Goal: Download file/media

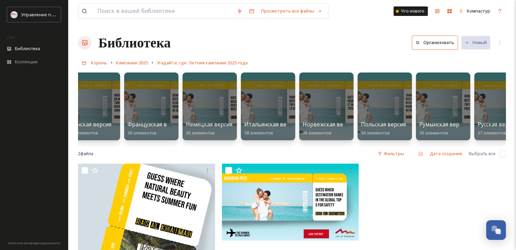
scroll to position [0, 395]
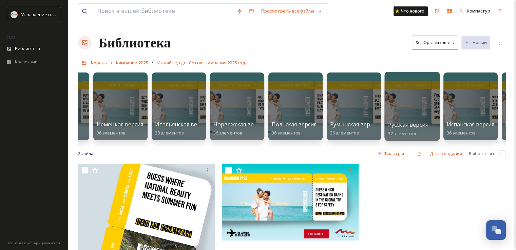
click at [415, 124] on font "Русская версия" at bounding box center [408, 124] width 40 height 7
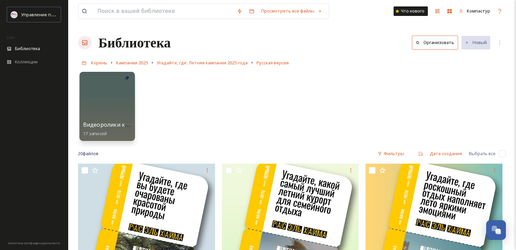
click at [114, 102] on div at bounding box center [106, 106] width 55 height 69
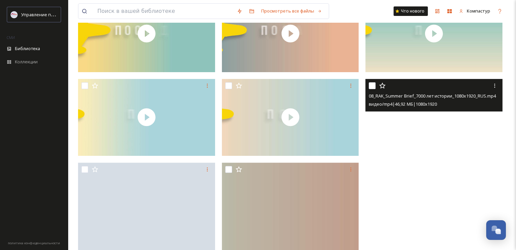
scroll to position [170, 0]
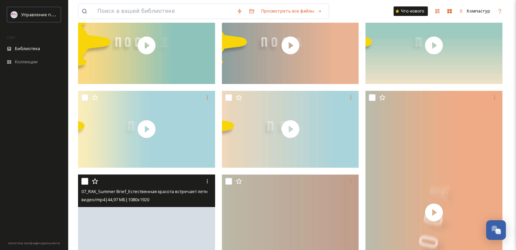
click at [181, 181] on div at bounding box center [147, 181] width 132 height 12
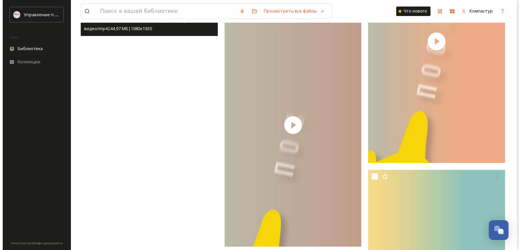
scroll to position [339, 0]
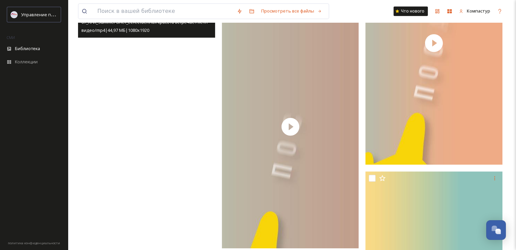
click at [179, 123] on video "07_RAK_Summer Brief_Естественная красота встречает летнее веселье_1080x1920_RUS…" at bounding box center [146, 127] width 137 height 244
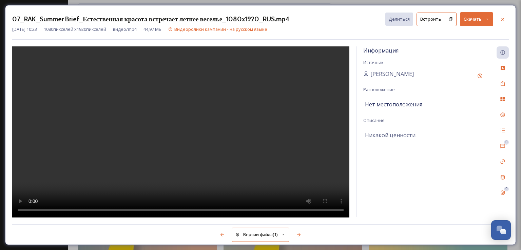
click at [488, 19] on icon at bounding box center [487, 19] width 4 height 4
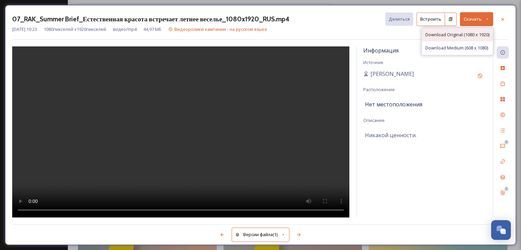
click at [482, 35] on span "Download Original (1080 x 1920)" at bounding box center [457, 35] width 64 height 6
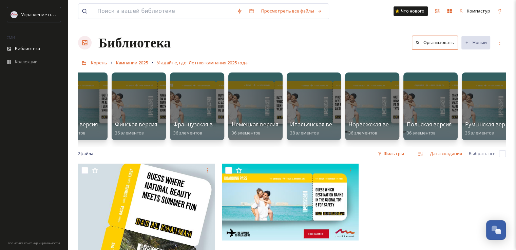
scroll to position [0, 278]
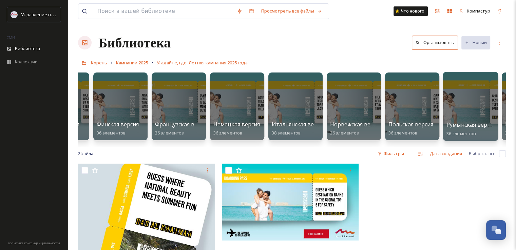
click at [481, 127] on font "Румынская версия" at bounding box center [471, 124] width 50 height 7
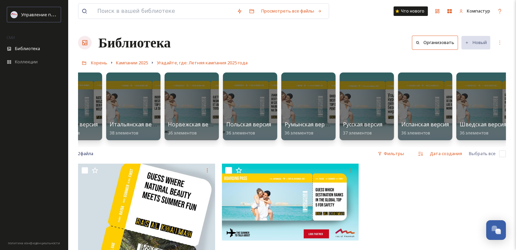
scroll to position [0, 447]
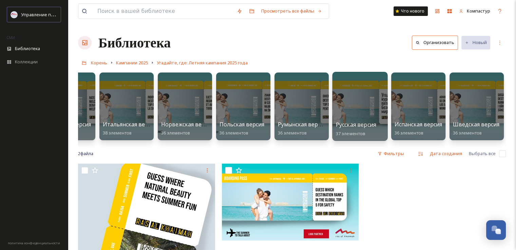
click at [370, 104] on div at bounding box center [359, 106] width 55 height 69
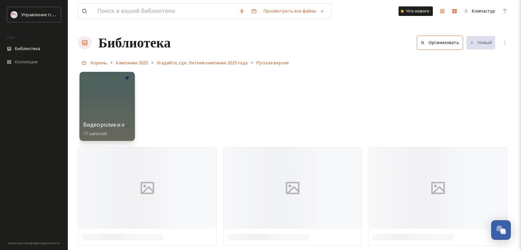
click at [117, 92] on div at bounding box center [106, 106] width 55 height 69
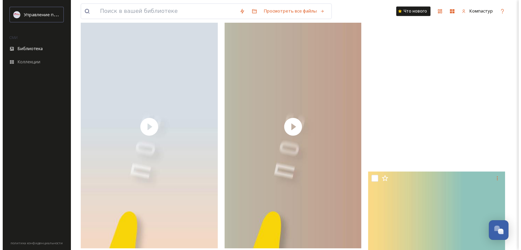
scroll to position [441, 0]
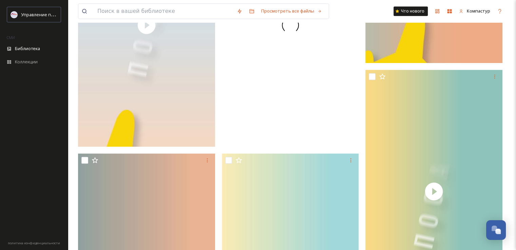
click at [295, 127] on div at bounding box center [290, 25] width 137 height 244
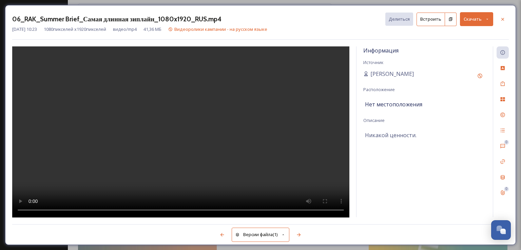
click at [487, 19] on icon at bounding box center [487, 19] width 2 height 1
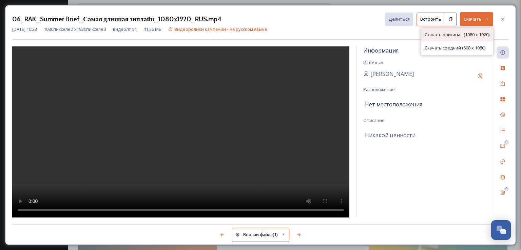
click at [464, 34] on font "Скачать оригинал (1080 x 1920)" at bounding box center [457, 35] width 65 height 6
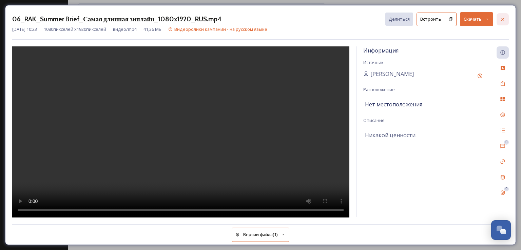
click at [500, 21] on icon at bounding box center [502, 19] width 5 height 5
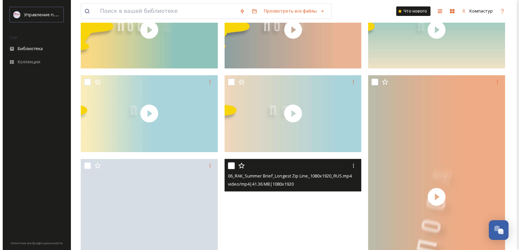
scroll to position [237, 0]
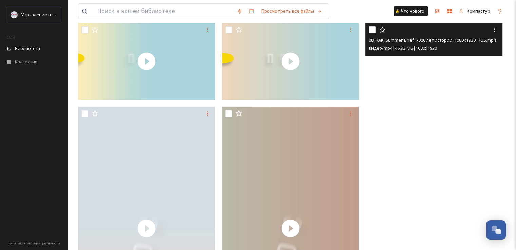
click at [435, 168] on video "08_RAK_Summer Brief_7000 лет истории_1080x1920_RUS.mp4" at bounding box center [433, 145] width 137 height 244
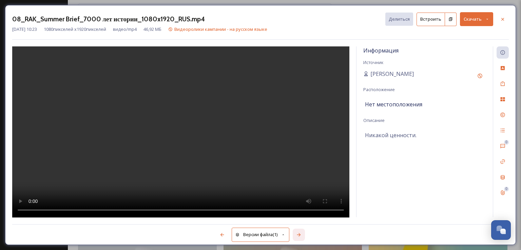
click at [295, 236] on div at bounding box center [299, 235] width 12 height 12
click at [300, 233] on icon at bounding box center [298, 234] width 5 height 5
click at [301, 235] on icon at bounding box center [298, 234] width 5 height 5
click at [488, 19] on icon at bounding box center [487, 19] width 4 height 4
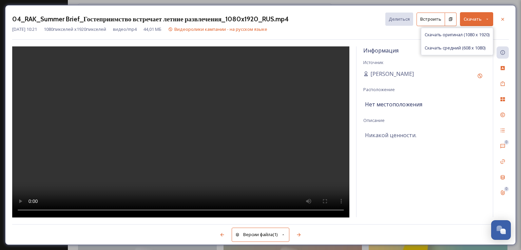
click at [444, 35] on font "Скачать оригинал (1080 x 1920)" at bounding box center [457, 35] width 65 height 6
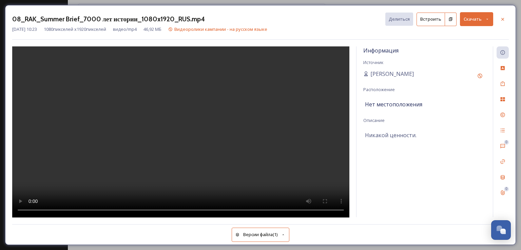
click at [306, 19] on div "08_RAK_Summer Brief_7000 лет истории_1080x1920_RUS.mp4 Делиться Встроить Скачать" at bounding box center [260, 19] width 497 height 14
click at [501, 17] on icon at bounding box center [502, 19] width 5 height 5
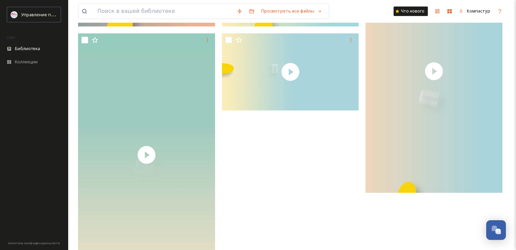
scroll to position [850, 0]
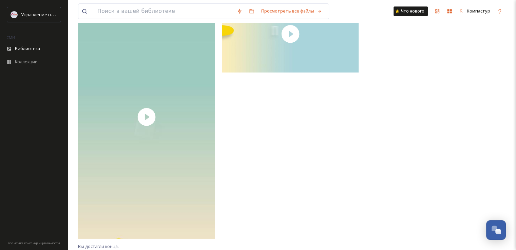
click at [403, 114] on video "01_RAK_Summer Brief_Вы можете пойти на все летом_1080x1920_RUS.mp4" at bounding box center [433, 33] width 137 height 244
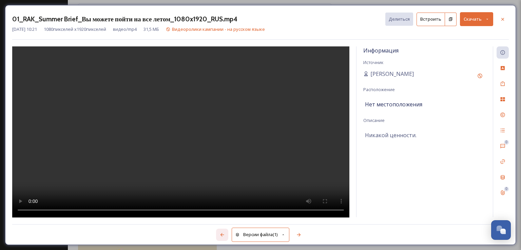
click at [223, 232] on icon at bounding box center [221, 234] width 5 height 5
click at [217, 235] on div at bounding box center [222, 235] width 12 height 12
click at [223, 232] on div at bounding box center [222, 235] width 12 height 12
click at [218, 233] on div at bounding box center [222, 235] width 12 height 12
click at [220, 234] on icon at bounding box center [221, 234] width 5 height 5
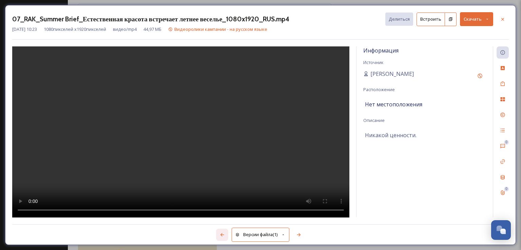
click at [220, 234] on icon at bounding box center [221, 234] width 5 height 5
click at [221, 232] on div at bounding box center [222, 235] width 12 height 12
click at [224, 233] on icon at bounding box center [221, 234] width 5 height 5
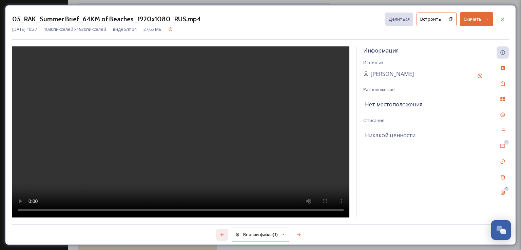
click at [224, 233] on icon at bounding box center [221, 234] width 5 height 5
click at [224, 234] on icon at bounding box center [221, 234] width 5 height 5
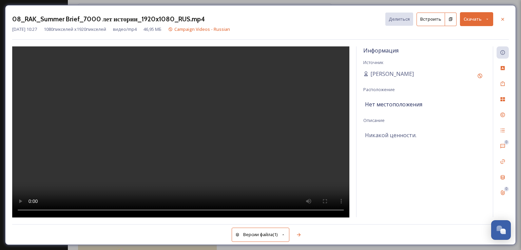
click at [224, 234] on div "Версии файла (1)" at bounding box center [260, 232] width 497 height 14
click at [294, 235] on div at bounding box center [299, 235] width 12 height 12
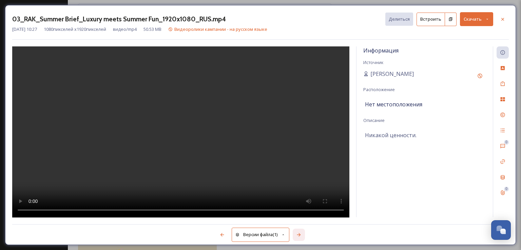
click at [294, 235] on div at bounding box center [299, 235] width 12 height 12
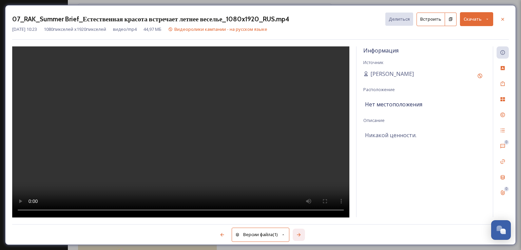
click at [294, 235] on div at bounding box center [299, 235] width 12 height 12
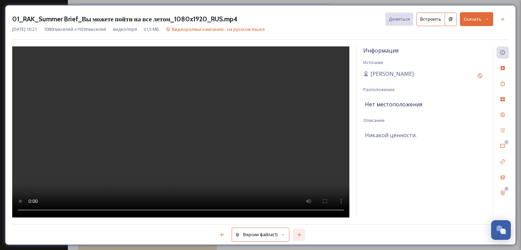
click at [294, 235] on div at bounding box center [299, 235] width 12 height 12
click at [294, 236] on div at bounding box center [299, 235] width 12 height 12
click at [224, 232] on icon at bounding box center [221, 234] width 5 height 5
click at [227, 236] on div at bounding box center [222, 235] width 12 height 12
click at [220, 233] on icon at bounding box center [221, 234] width 5 height 5
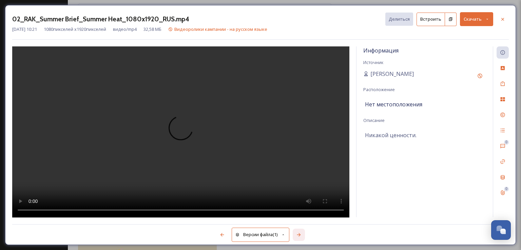
click at [300, 236] on icon at bounding box center [298, 234] width 5 height 5
click at [300, 236] on div "Версии файла (1)" at bounding box center [260, 232] width 497 height 14
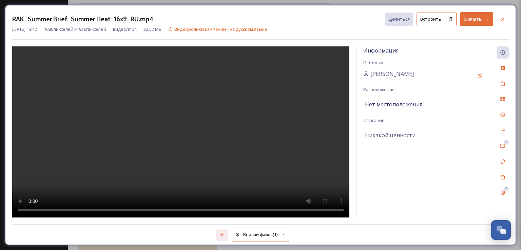
click at [225, 234] on div at bounding box center [222, 235] width 12 height 12
click at [225, 235] on div at bounding box center [222, 235] width 12 height 12
click at [226, 233] on div at bounding box center [222, 235] width 12 height 12
click at [223, 234] on icon at bounding box center [221, 234] width 5 height 5
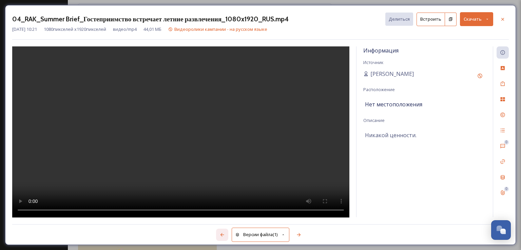
click at [224, 232] on icon at bounding box center [221, 234] width 5 height 5
click at [299, 239] on div at bounding box center [299, 235] width 12 height 12
click at [219, 231] on div at bounding box center [222, 235] width 12 height 12
click at [225, 234] on div at bounding box center [222, 235] width 12 height 12
click at [222, 235] on icon at bounding box center [222, 234] width 4 height 3
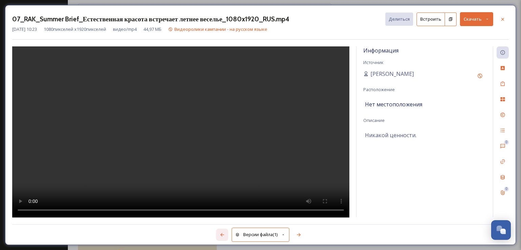
click at [222, 235] on icon at bounding box center [222, 234] width 4 height 3
click at [225, 235] on div at bounding box center [222, 235] width 12 height 12
click at [224, 235] on icon at bounding box center [221, 234] width 5 height 5
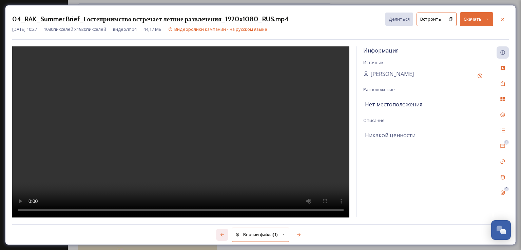
click at [224, 236] on icon at bounding box center [221, 234] width 5 height 5
click at [224, 233] on icon at bounding box center [221, 234] width 5 height 5
click at [506, 18] on div at bounding box center [503, 19] width 12 height 12
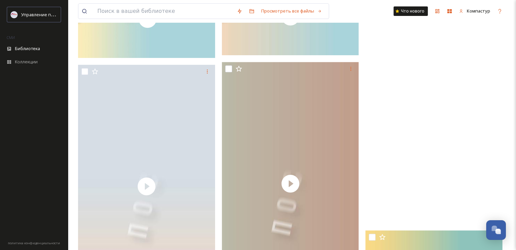
scroll to position [248, 0]
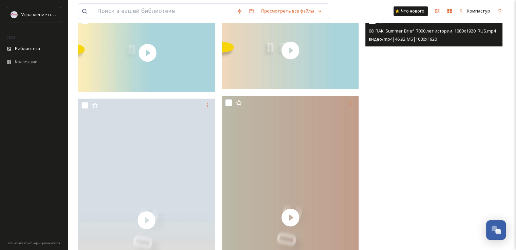
click at [412, 83] on video "08_RAK_Summer Brief_7000 лет истории_1080x1920_RUS.mp4" at bounding box center [433, 136] width 137 height 244
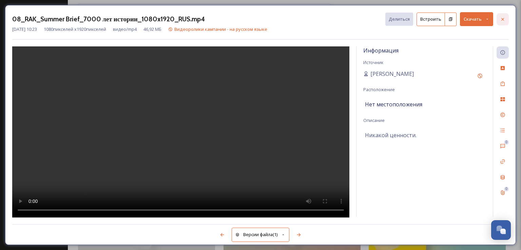
click at [502, 17] on icon at bounding box center [502, 19] width 5 height 5
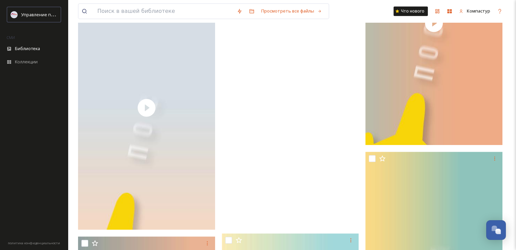
scroll to position [316, 0]
